Goal: Find specific page/section: Find specific page/section

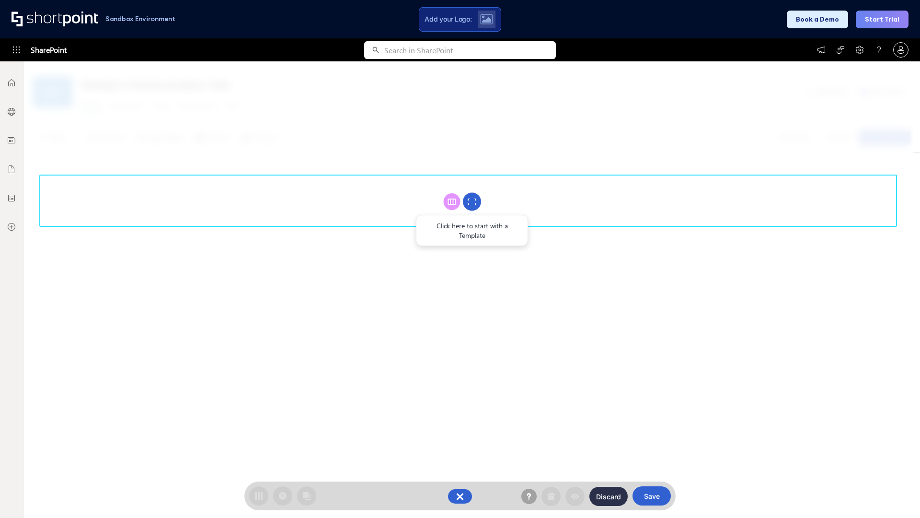
click at [472, 201] on circle at bounding box center [472, 202] width 18 height 18
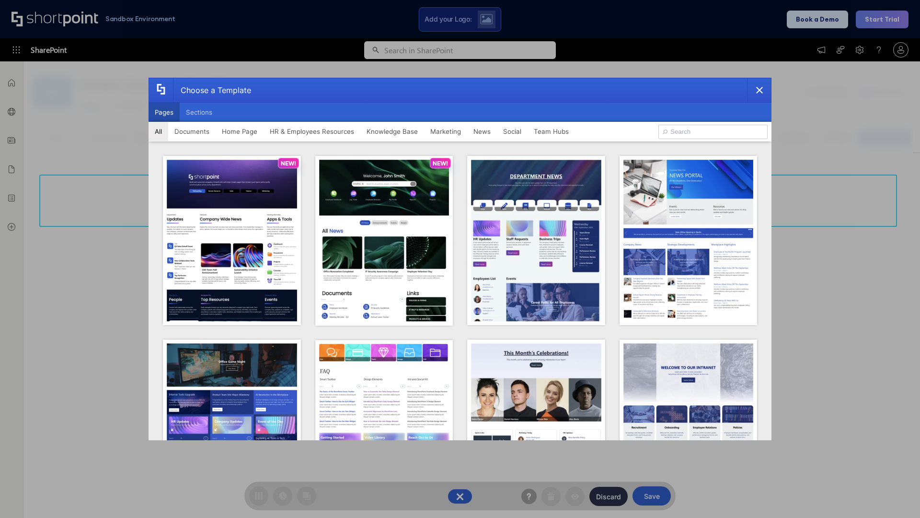
click at [164, 112] on button "Pages" at bounding box center [164, 112] width 31 height 19
type input "Team Hub 4"
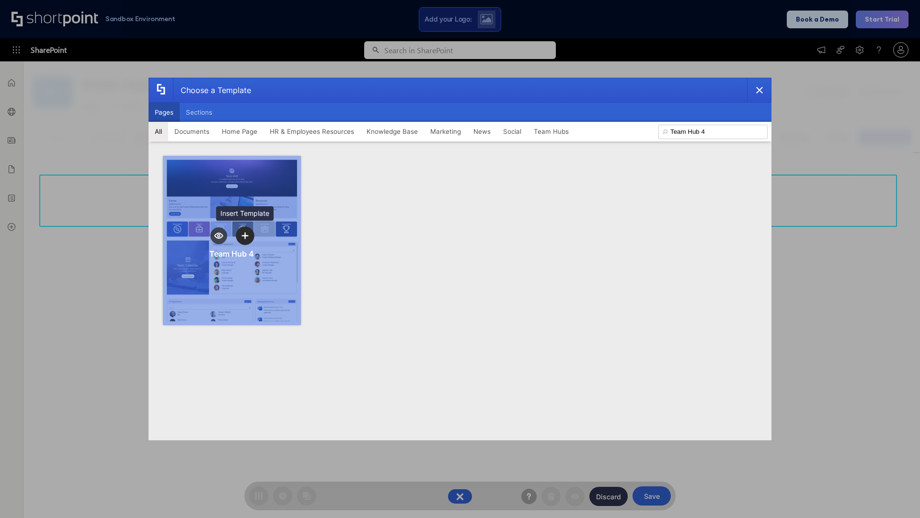
click at [245, 235] on icon "template selector" at bounding box center [245, 235] width 7 height 7
